Goal: Task Accomplishment & Management: Use online tool/utility

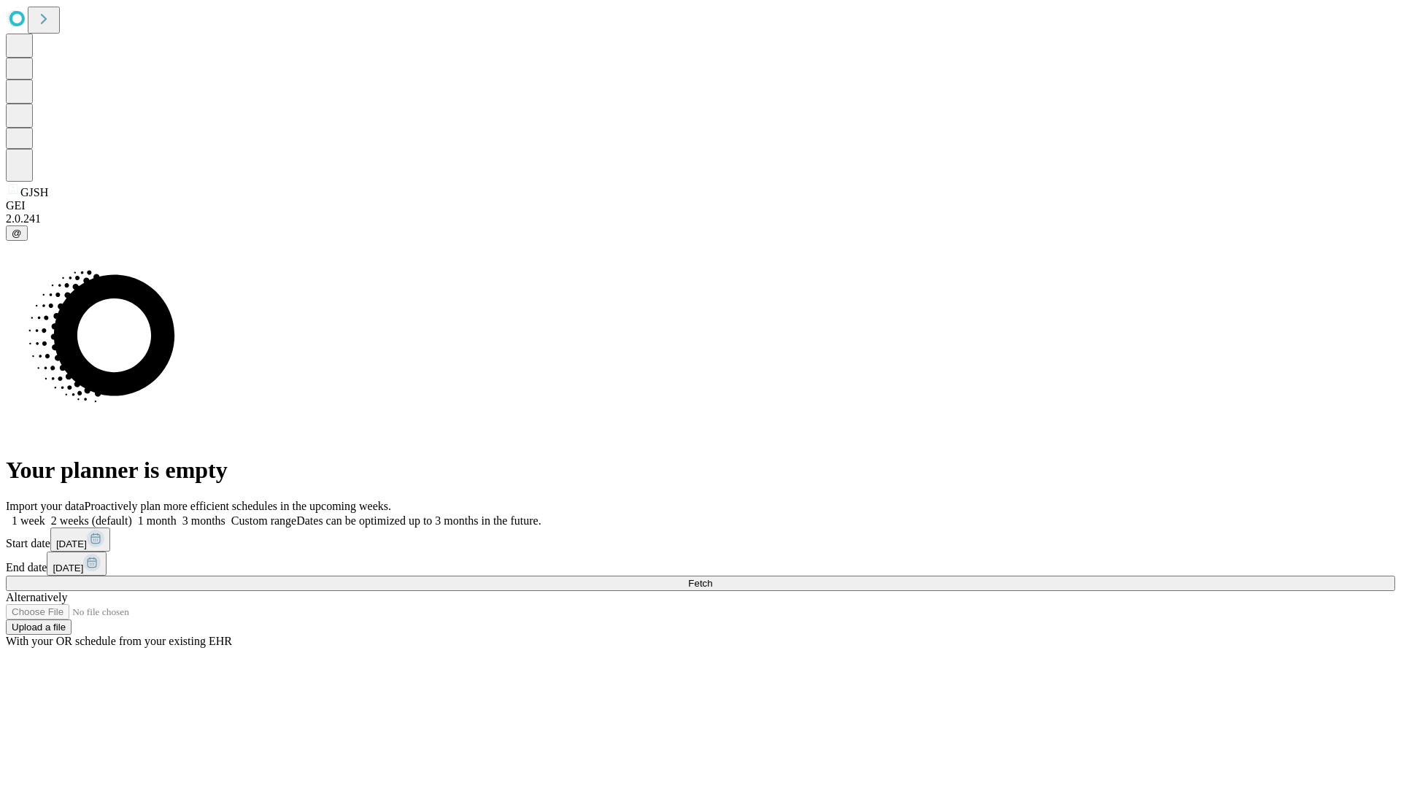
click at [712, 578] on span "Fetch" at bounding box center [700, 583] width 24 height 11
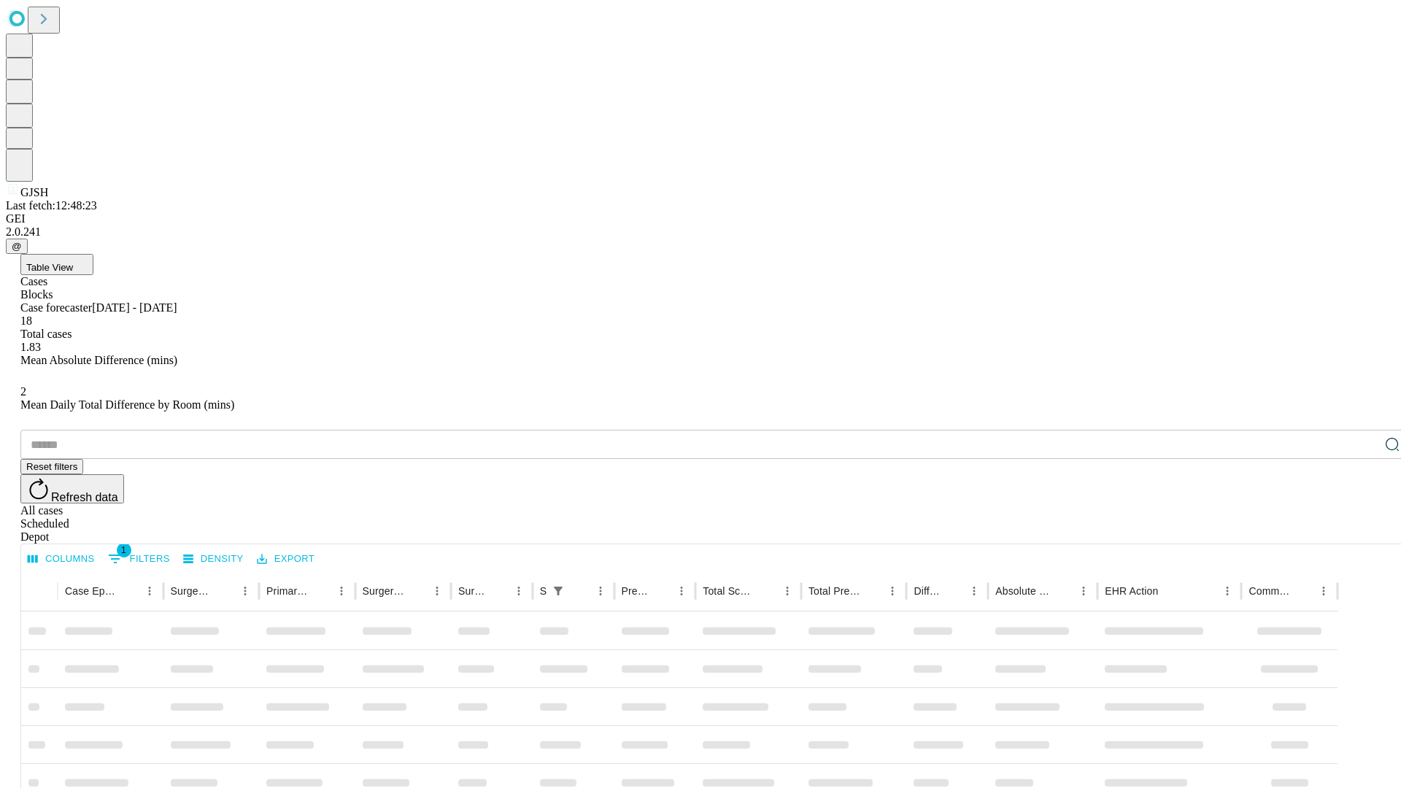
click at [1363, 531] on div "Depot" at bounding box center [714, 537] width 1389 height 13
